Goal: Transaction & Acquisition: Purchase product/service

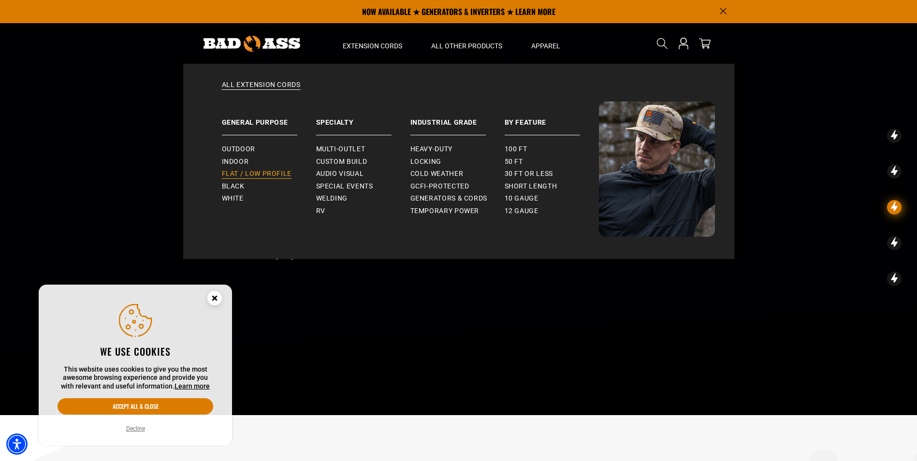
click at [275, 175] on span "Flat / Low Profile" at bounding box center [257, 174] width 70 height 9
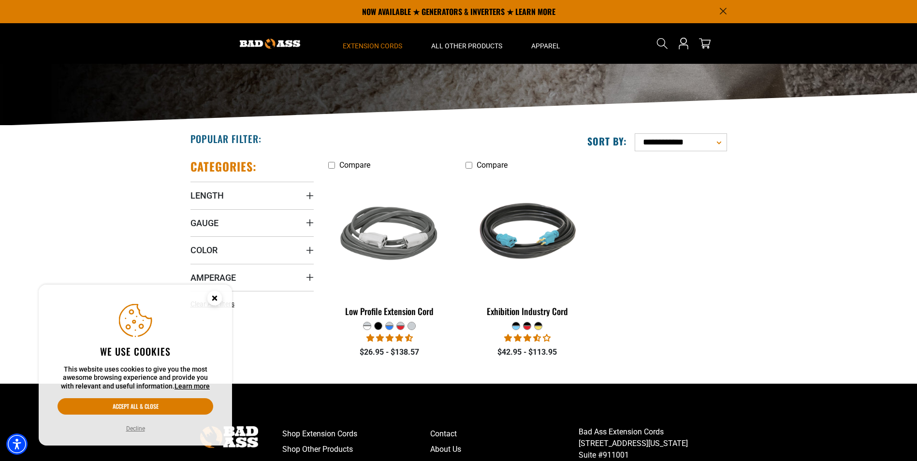
scroll to position [97, 0]
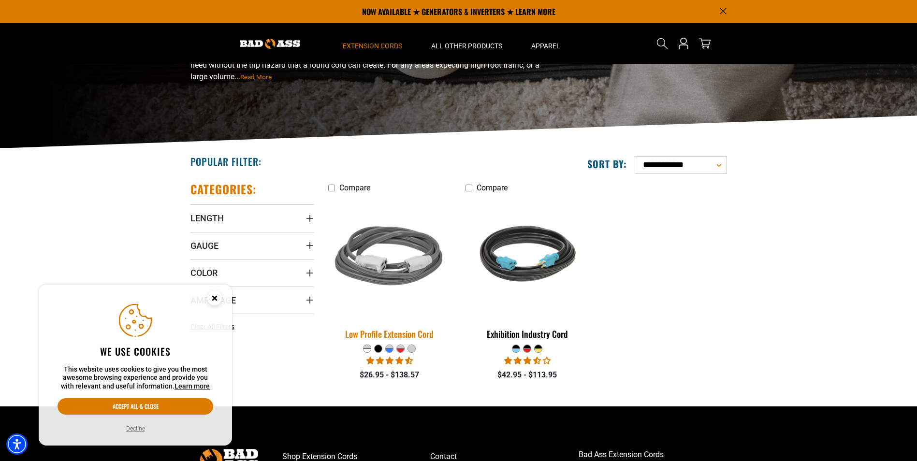
click at [386, 260] on img at bounding box center [389, 258] width 135 height 124
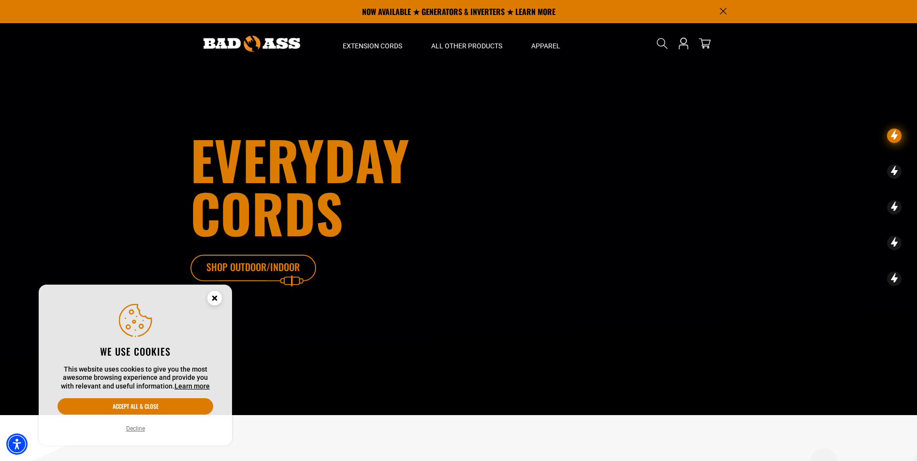
click at [279, 267] on icon at bounding box center [268, 270] width 126 height 31
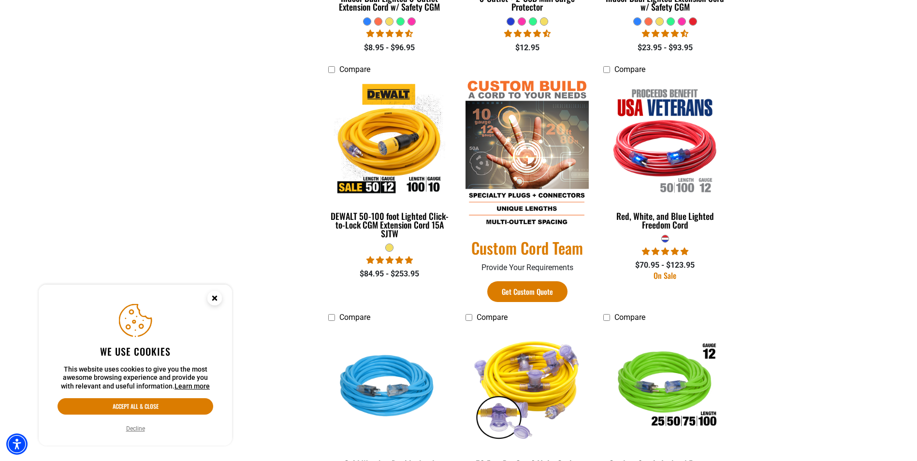
scroll to position [435, 0]
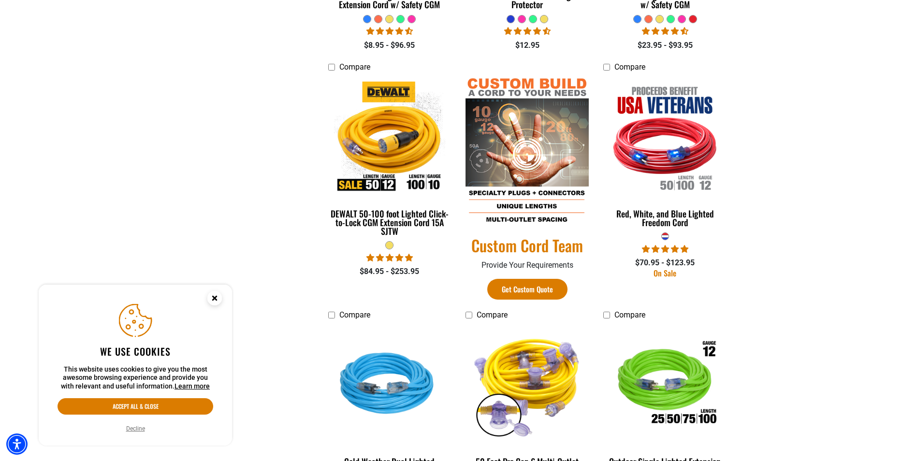
click at [557, 209] on img at bounding box center [527, 151] width 123 height 149
